Goal: Navigation & Orientation: Find specific page/section

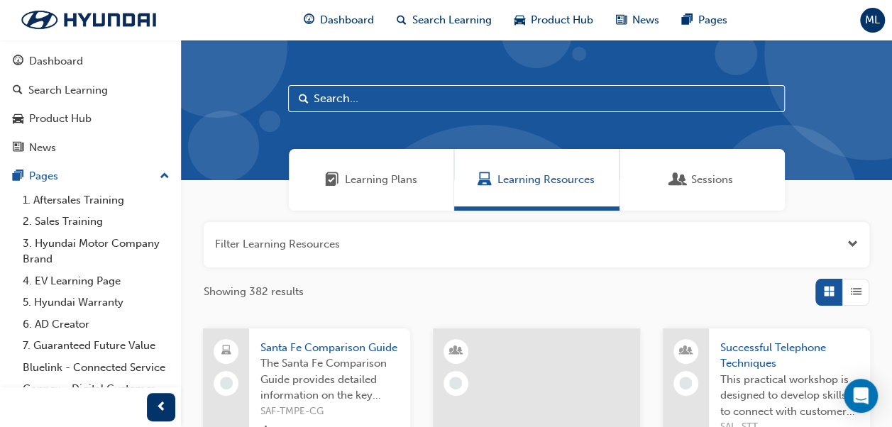
click at [409, 196] on div "Learning Plans" at bounding box center [371, 180] width 165 height 62
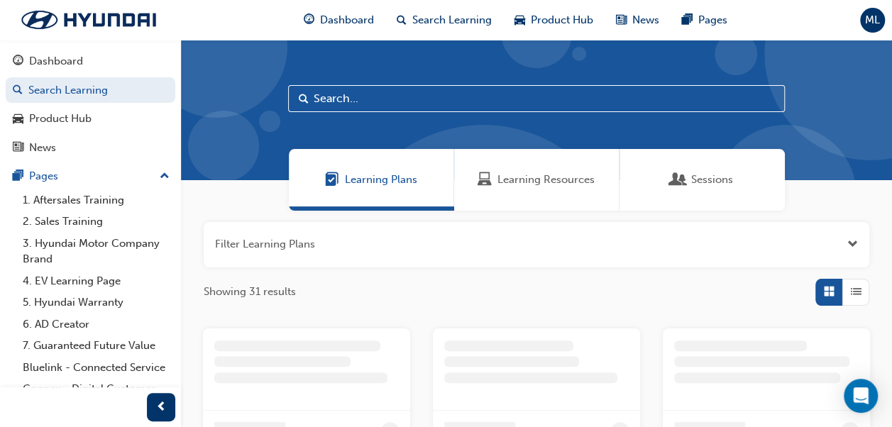
click at [551, 194] on div "Learning Resources" at bounding box center [536, 180] width 165 height 62
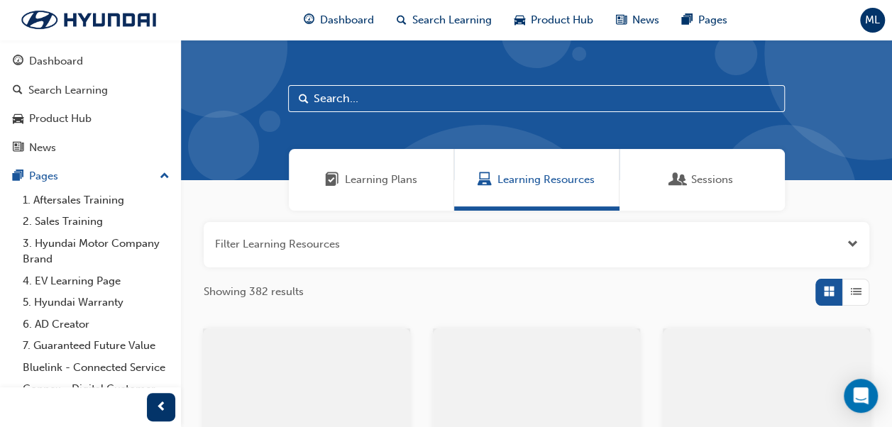
click at [394, 192] on div "Learning Plans" at bounding box center [371, 180] width 165 height 62
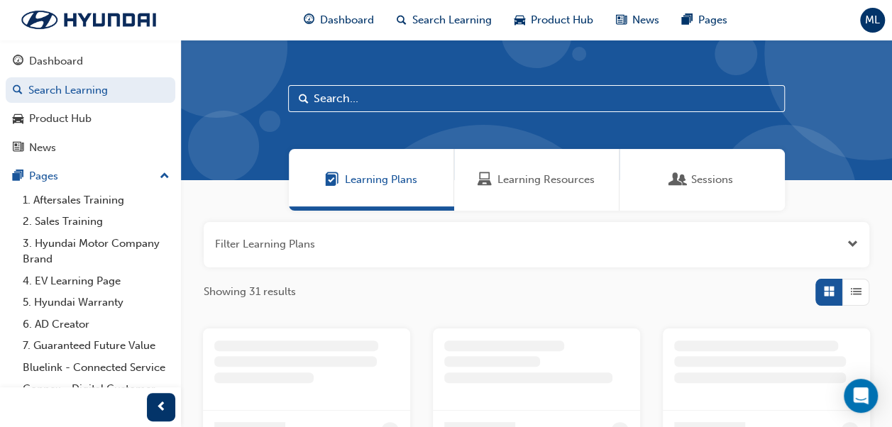
click at [520, 170] on div "Learning Resources" at bounding box center [536, 180] width 165 height 62
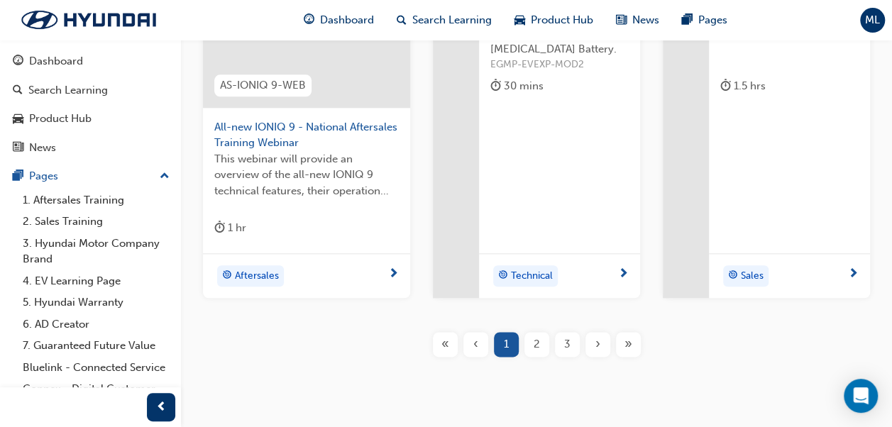
scroll to position [721, 0]
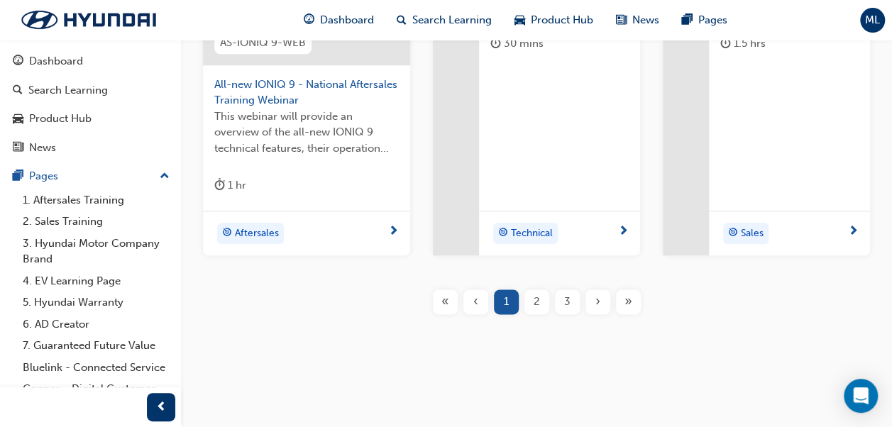
click at [627, 305] on span "»" at bounding box center [629, 302] width 8 height 16
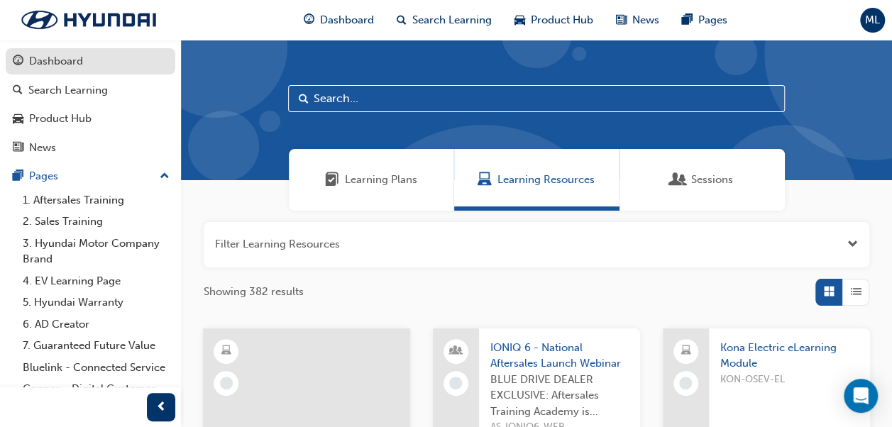
click at [75, 64] on div "Dashboard" at bounding box center [56, 61] width 54 height 16
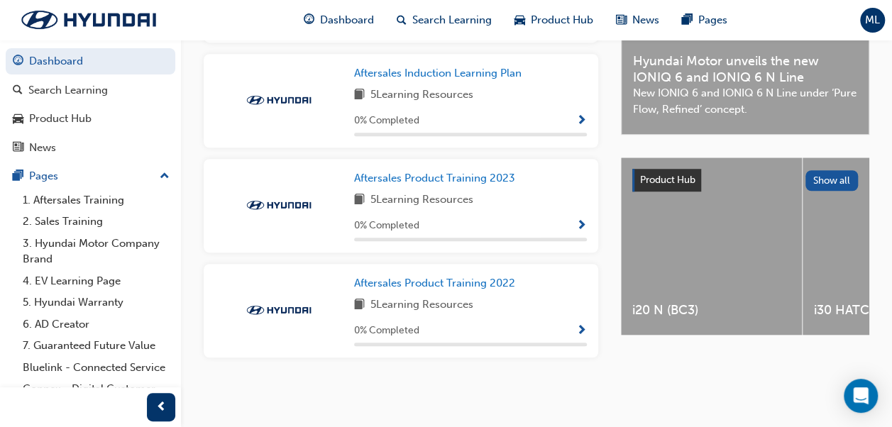
scroll to position [374, 0]
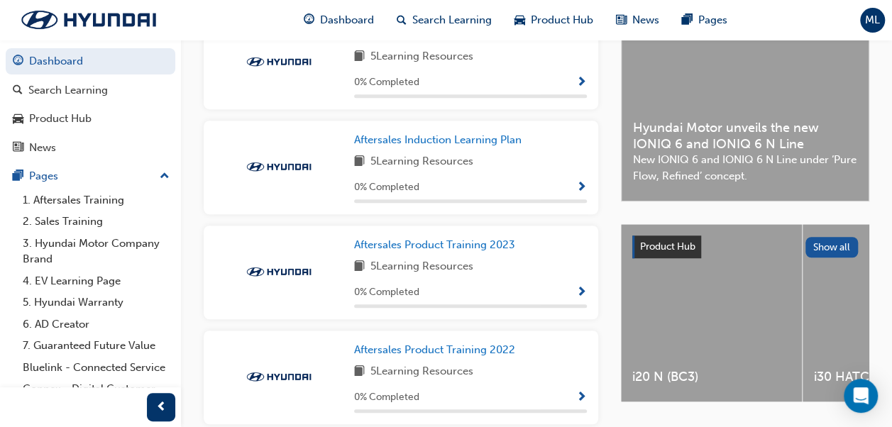
click at [663, 248] on span "Product Hub" at bounding box center [667, 247] width 55 height 12
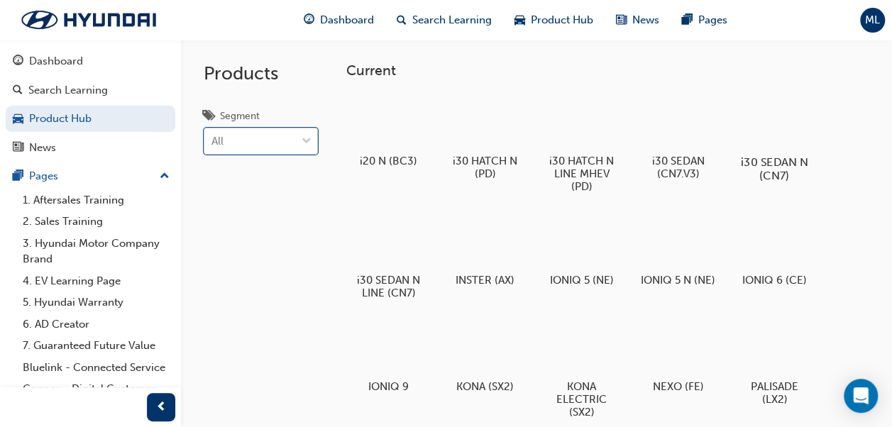
click at [764, 129] on div at bounding box center [774, 121] width 79 height 56
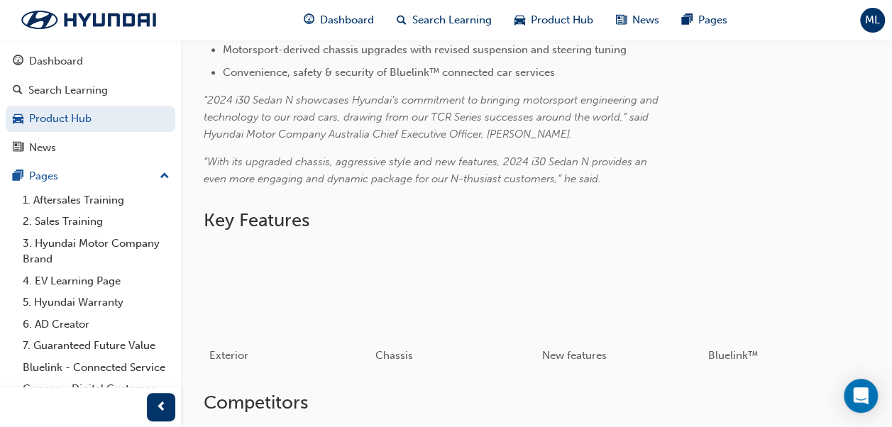
scroll to position [568, 0]
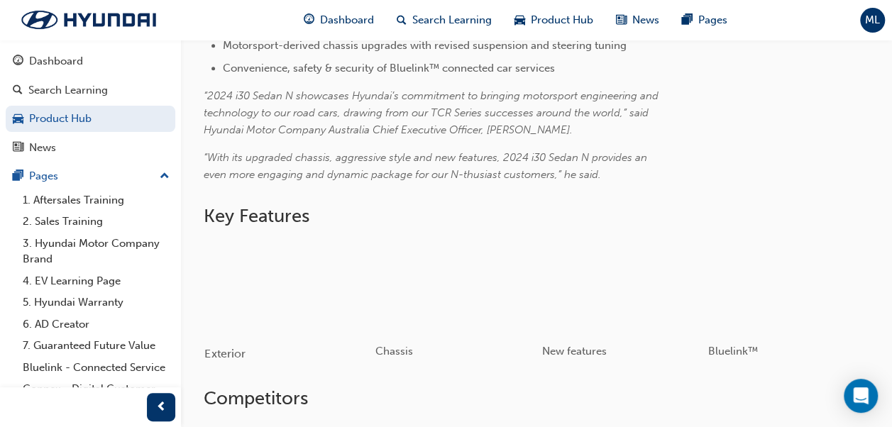
click at [314, 291] on div "button" at bounding box center [286, 287] width 165 height 93
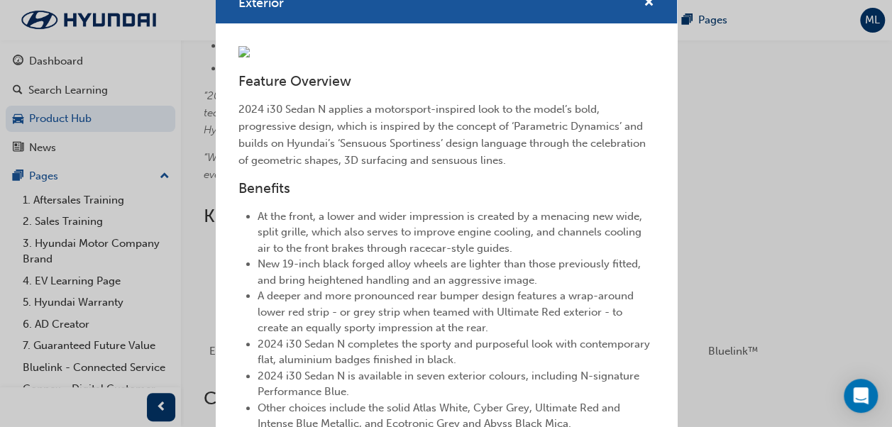
scroll to position [0, 0]
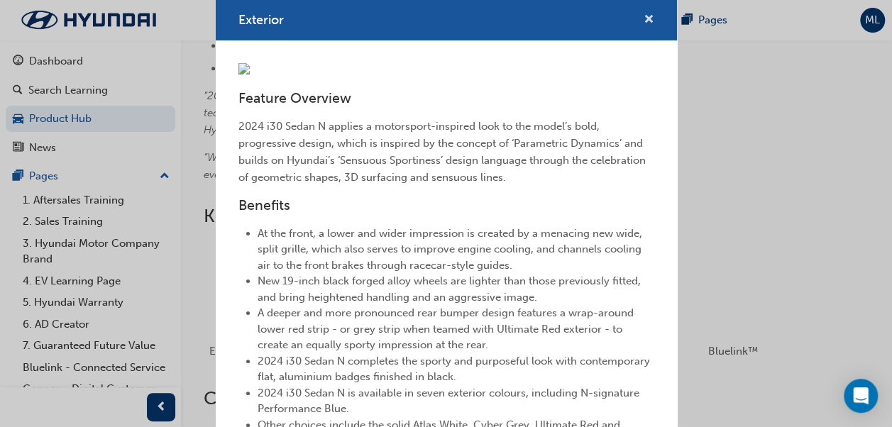
click at [644, 21] on span "cross-icon" at bounding box center [649, 20] width 11 height 13
